Goal: Transaction & Acquisition: Register for event/course

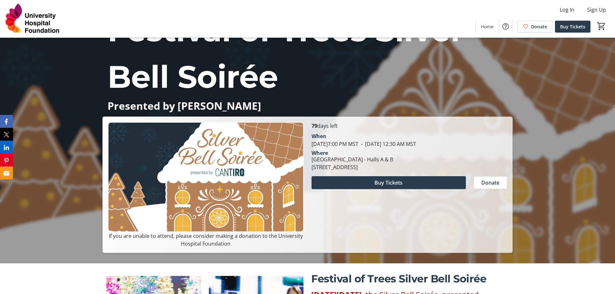
scroll to position [32, 0]
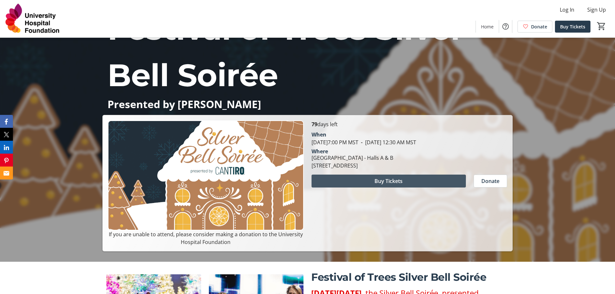
click at [360, 184] on span at bounding box center [389, 180] width 154 height 15
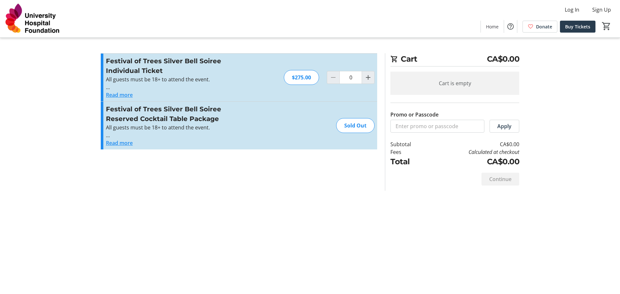
click at [113, 142] on button "Read more" at bounding box center [119, 143] width 27 height 8
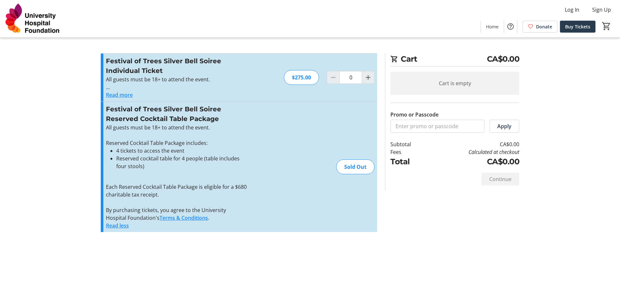
click at [351, 166] on div "Sold Out" at bounding box center [355, 167] width 38 height 15
click at [304, 160] on div "Festival of Trees Silver Bell Soiree Reserved Cocktail Table Package All guests…" at bounding box center [239, 167] width 276 height 130
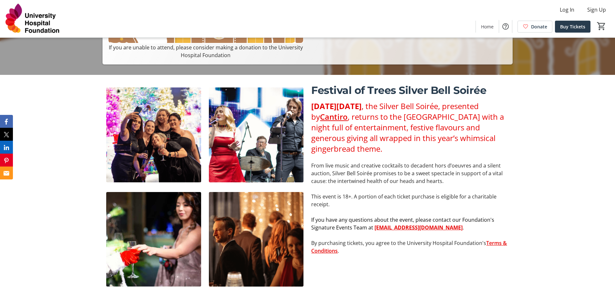
scroll to position [97, 0]
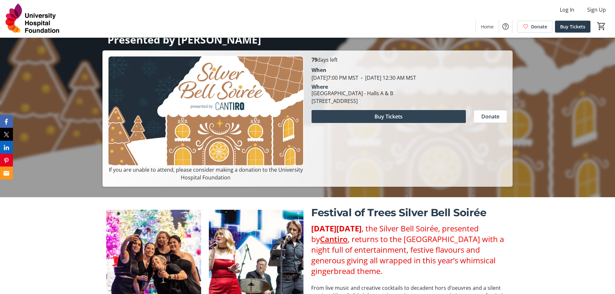
click at [371, 116] on span at bounding box center [389, 116] width 154 height 15
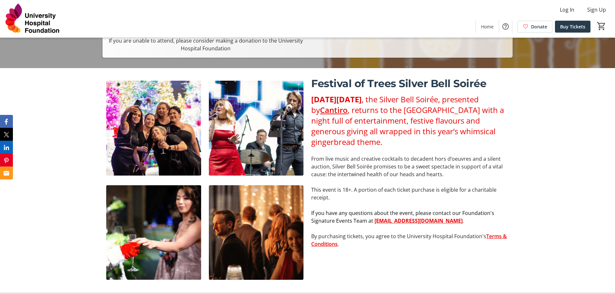
scroll to position [65, 0]
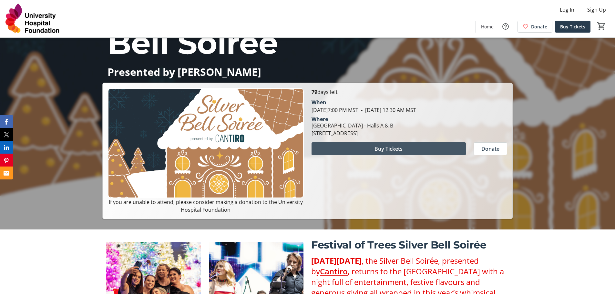
click at [392, 149] on span "Buy Tickets" at bounding box center [389, 149] width 28 height 8
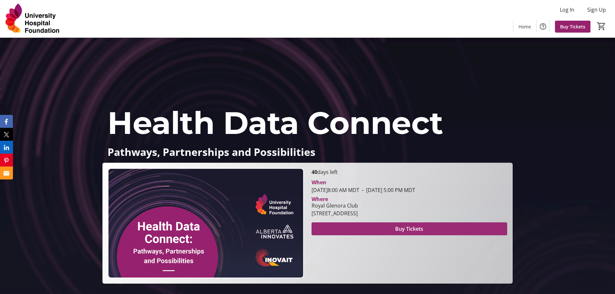
click at [360, 231] on span at bounding box center [410, 228] width 196 height 15
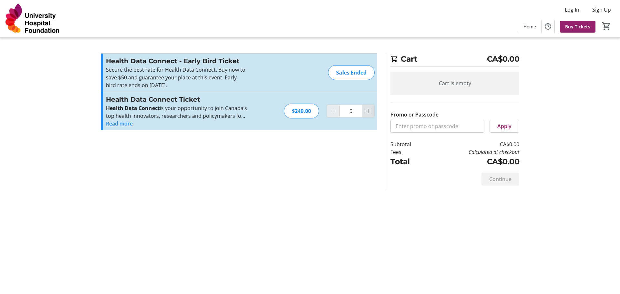
click at [368, 113] on mat-icon "Increment by one" at bounding box center [368, 111] width 8 height 8
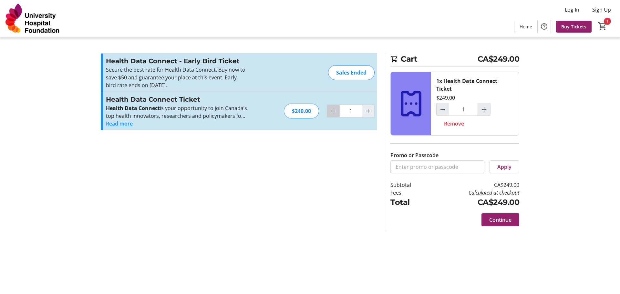
click at [333, 111] on mat-icon "Decrement by one" at bounding box center [333, 111] width 8 height 8
type input "0"
